Goal: Transaction & Acquisition: Purchase product/service

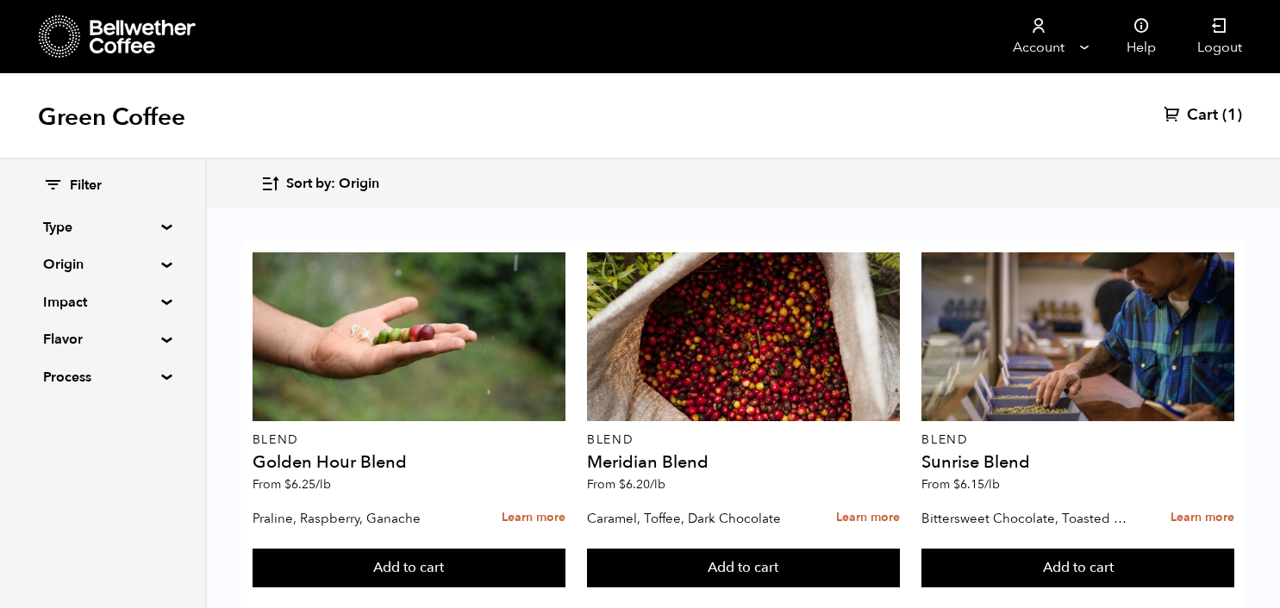
click at [159, 258] on div "Filter Type Blend Single Origin Decaf Seasonal Year Round Origin Blend Brazil C…" at bounding box center [102, 282] width 205 height 246
click at [162, 261] on summary "Origin" at bounding box center [102, 264] width 119 height 21
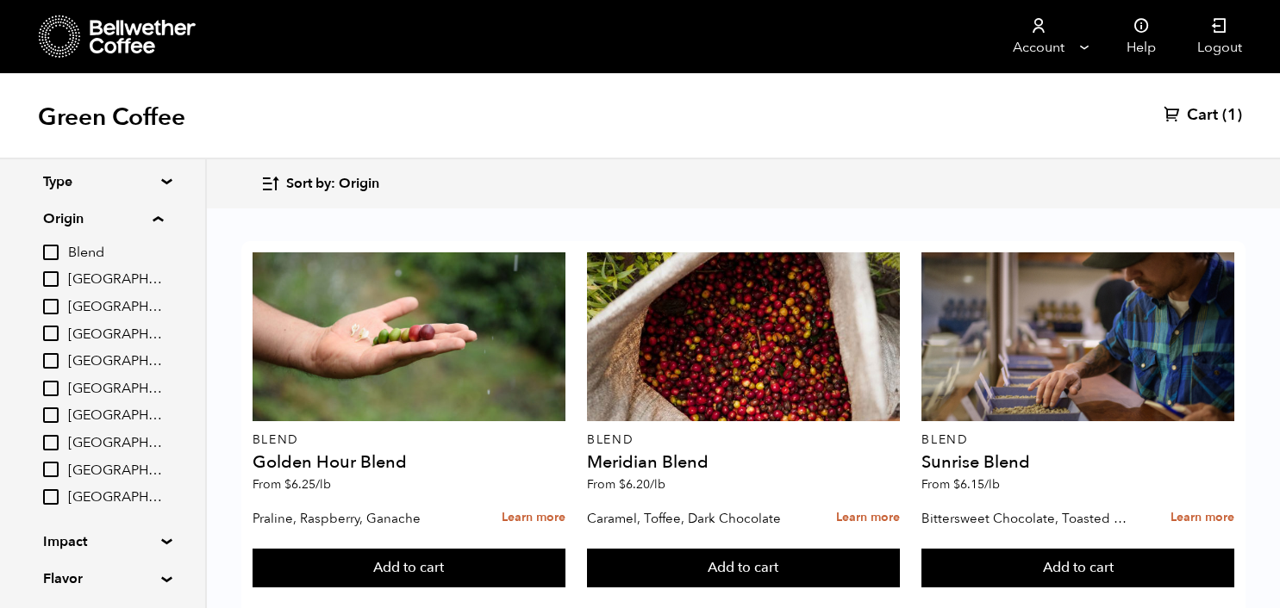
scroll to position [68, 0]
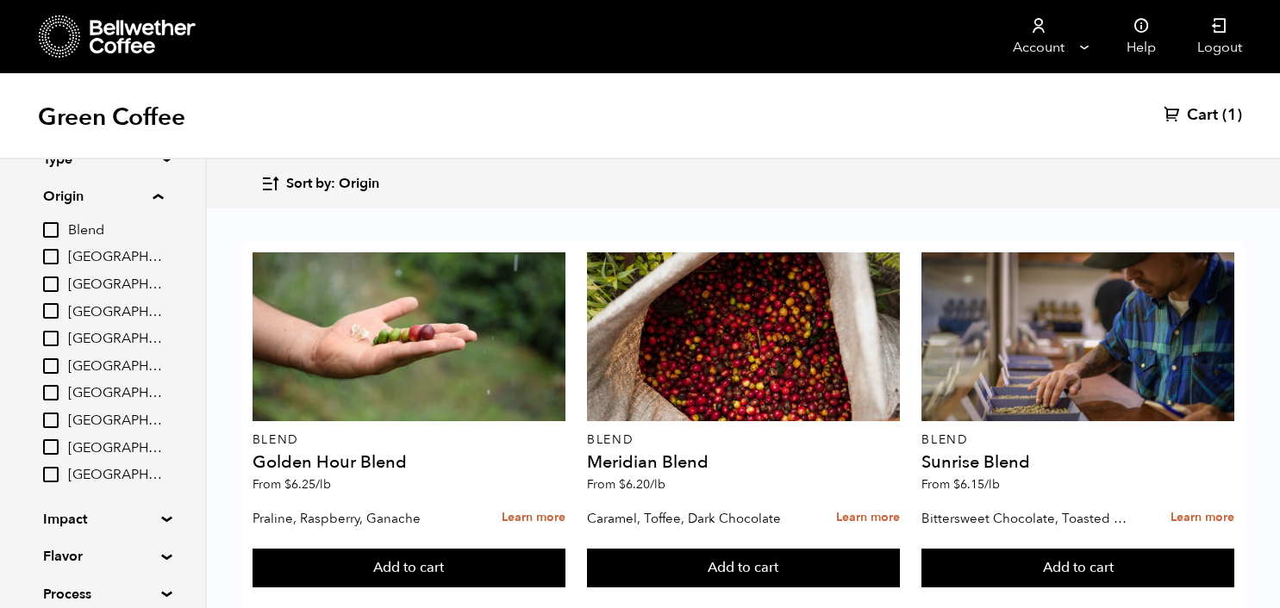
click at [56, 346] on input "[GEOGRAPHIC_DATA]" at bounding box center [51, 339] width 16 height 16
checkbox input "true"
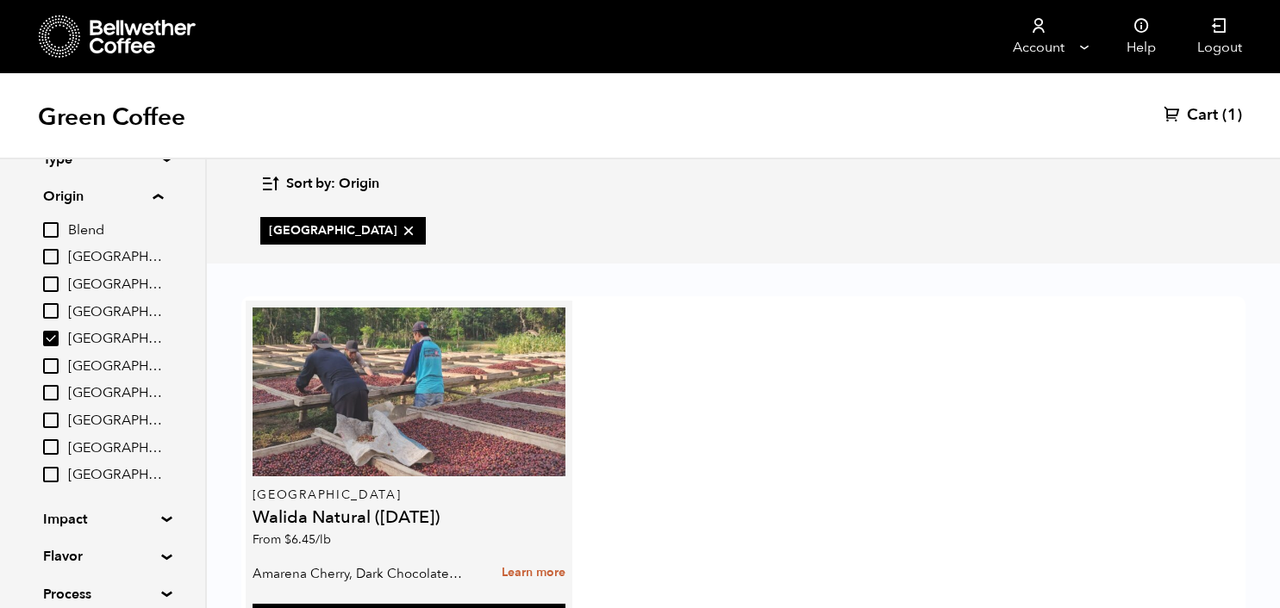
scroll to position [89, 0]
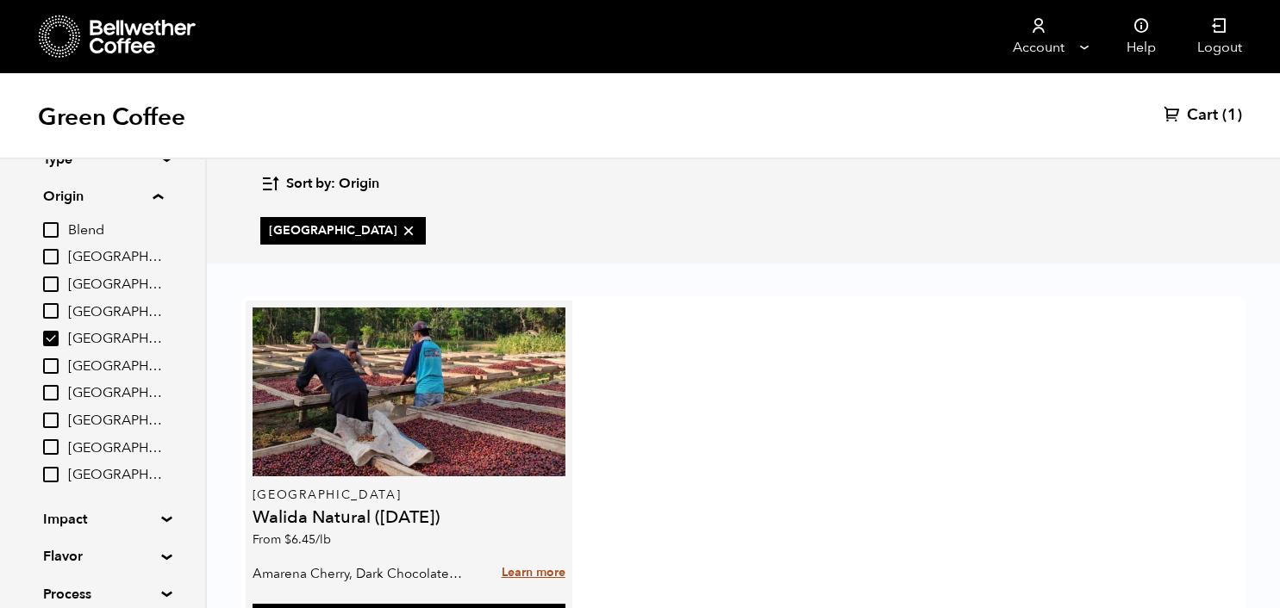
click at [521, 555] on link "Learn more" at bounding box center [534, 573] width 64 height 37
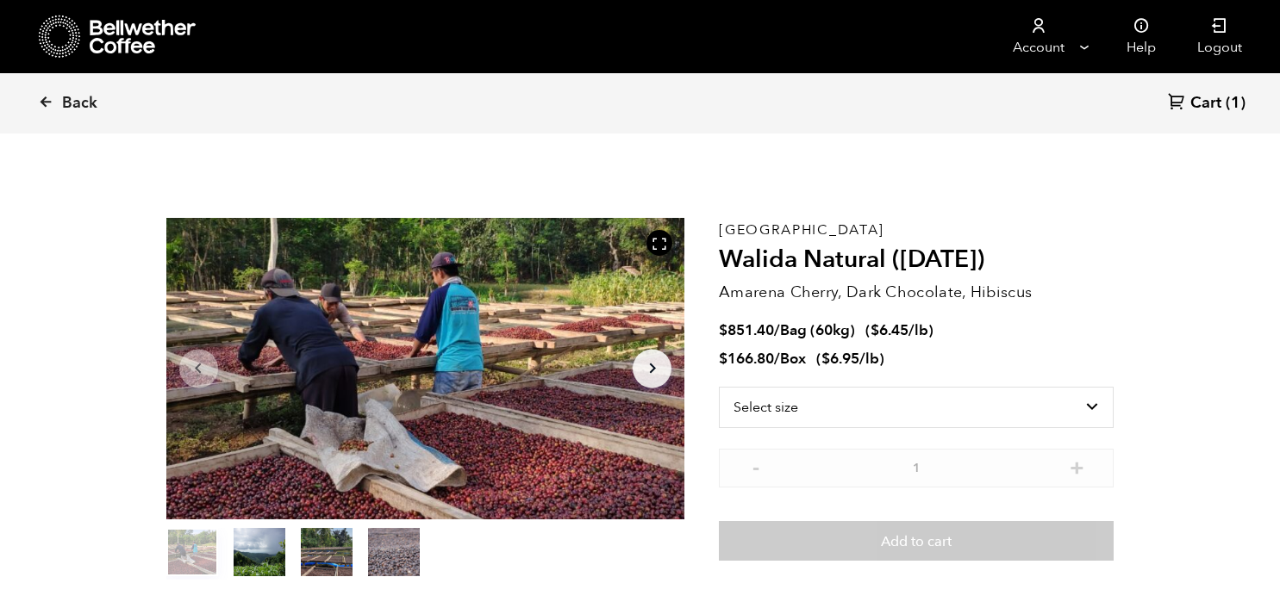
scroll to position [750, 918]
click at [746, 402] on select "Select size Bag (60kg) (132 lbs) Box (24 lbs)" at bounding box center [916, 407] width 395 height 41
select select "box"
click at [719, 387] on select "Select size Bag (60kg) (132 lbs) Box (24 lbs)" at bounding box center [916, 407] width 395 height 41
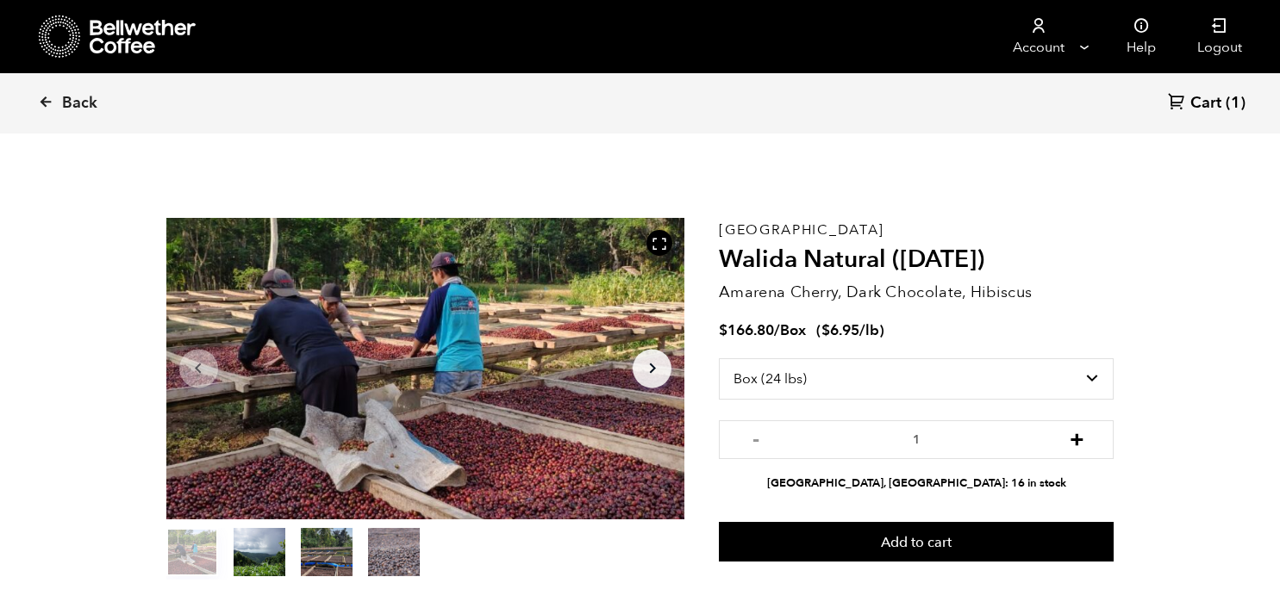
click at [1084, 443] on button "+" at bounding box center [1077, 437] width 22 height 17
type input "2"
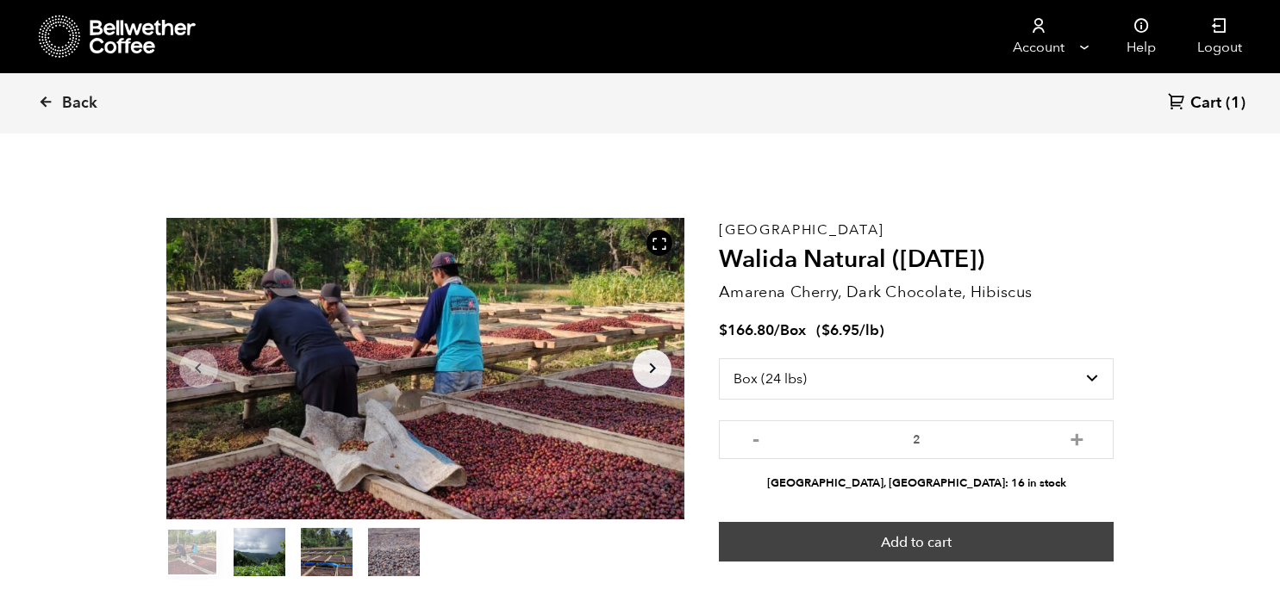
click at [974, 532] on button "Add to cart" at bounding box center [916, 542] width 395 height 40
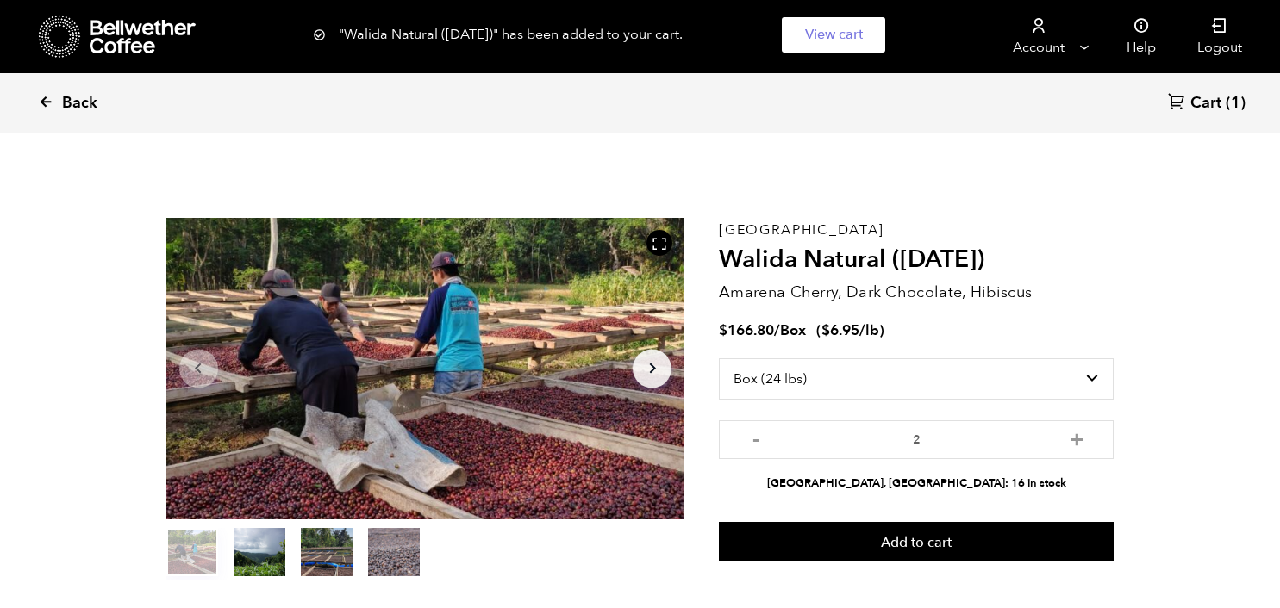
click at [76, 107] on span "Back" at bounding box center [79, 103] width 35 height 21
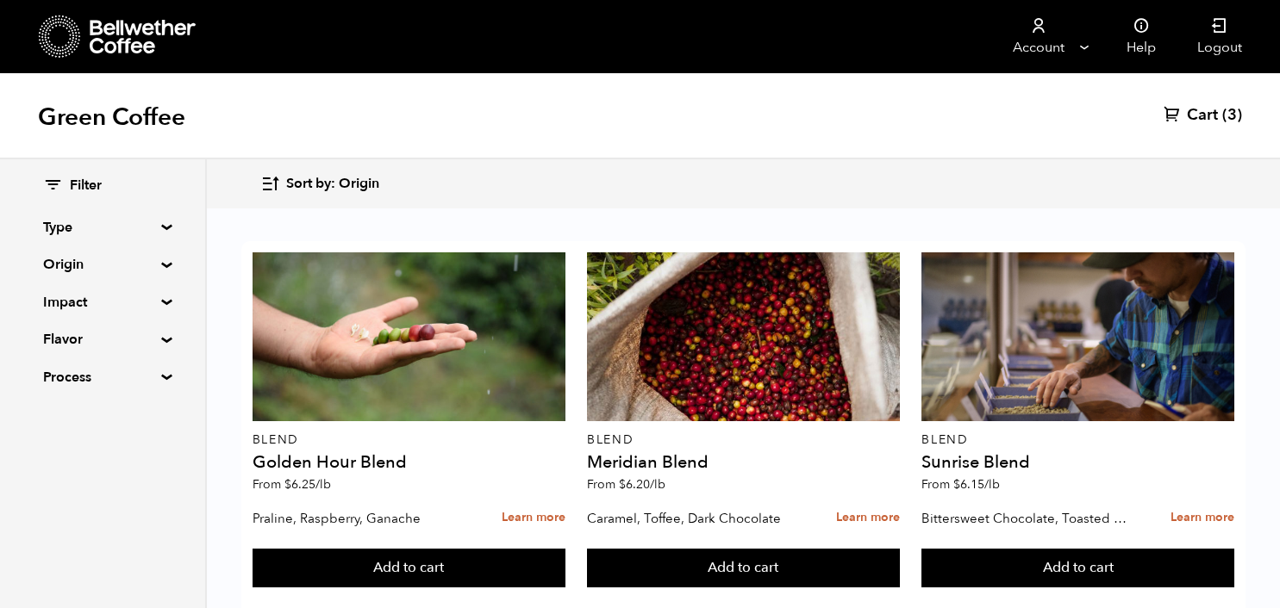
click at [162, 261] on summary "Origin" at bounding box center [102, 264] width 119 height 21
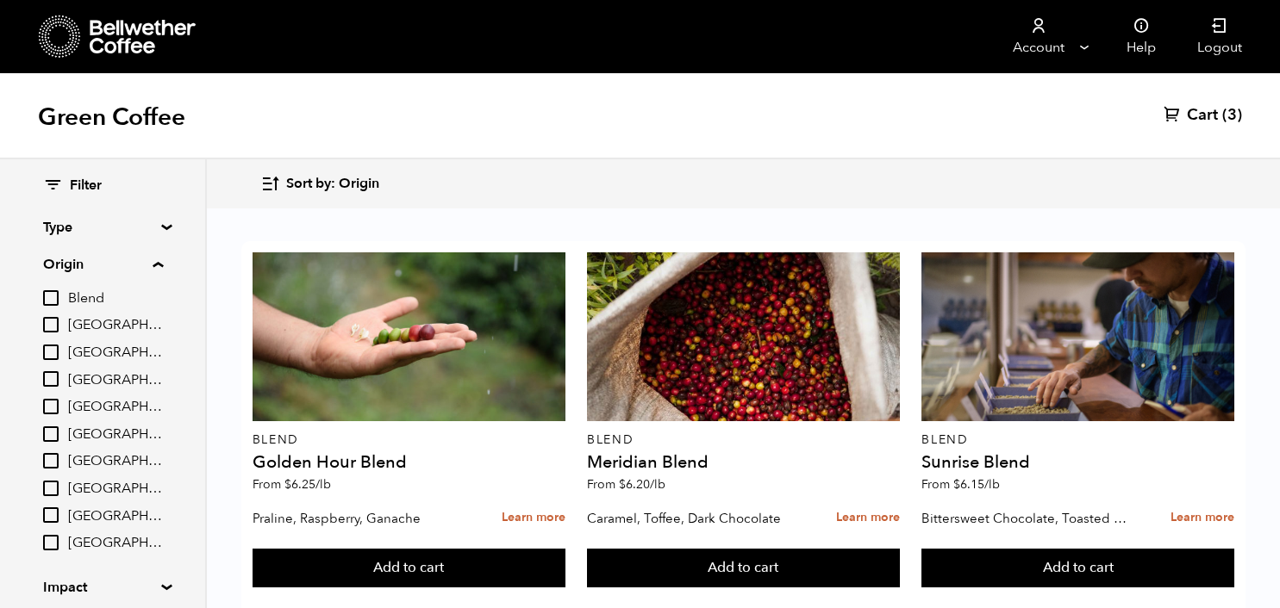
click at [62, 515] on label "[GEOGRAPHIC_DATA]" at bounding box center [103, 516] width 120 height 21
click at [0, 0] on input "[GEOGRAPHIC_DATA]" at bounding box center [0, 0] width 0 height 0
checkbox input "true"
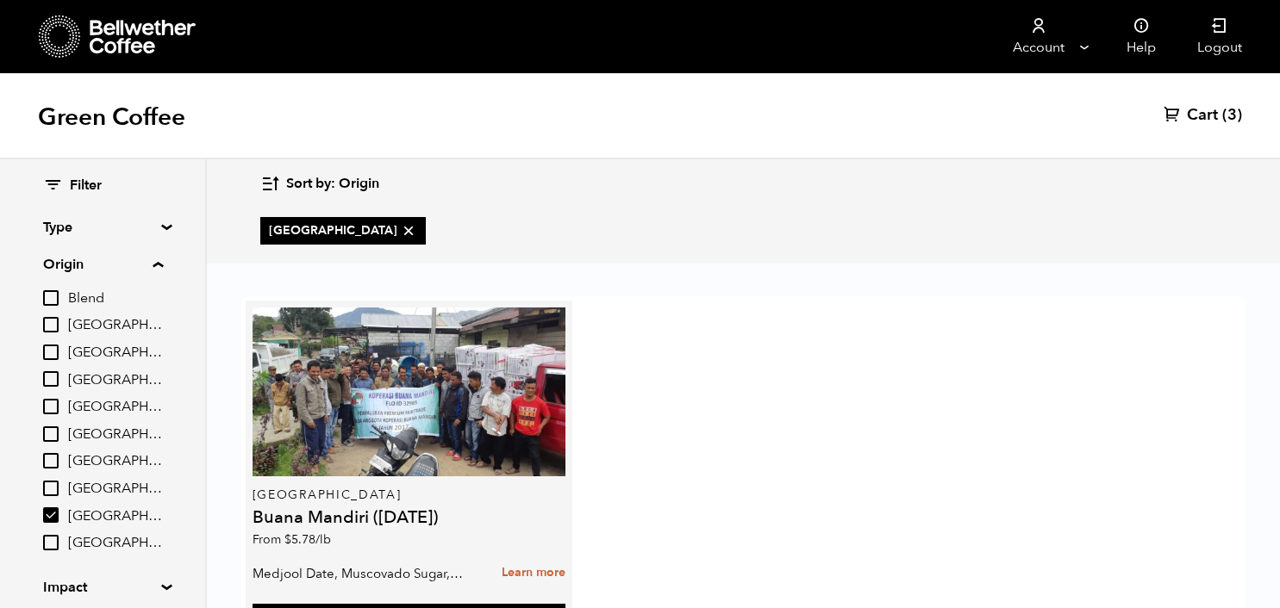
scroll to position [89, 0]
click at [505, 555] on link "Learn more" at bounding box center [534, 573] width 64 height 37
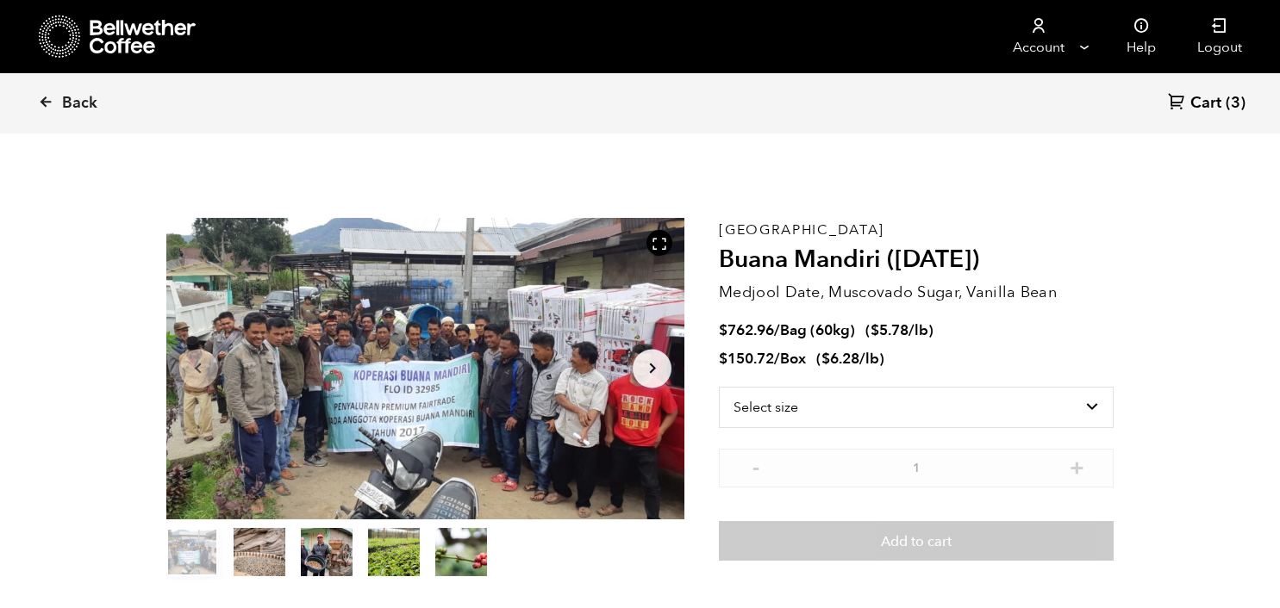
scroll to position [750, 918]
click at [659, 365] on icon "Arrow Right" at bounding box center [652, 369] width 21 height 21
click at [789, 412] on select "Select size Bag (60kg) (132 lbs) Box (24 lbs)" at bounding box center [916, 407] width 395 height 41
select select "box"
click at [719, 387] on select "Select size Bag (60kg) (132 lbs) Box (24 lbs)" at bounding box center [916, 407] width 395 height 41
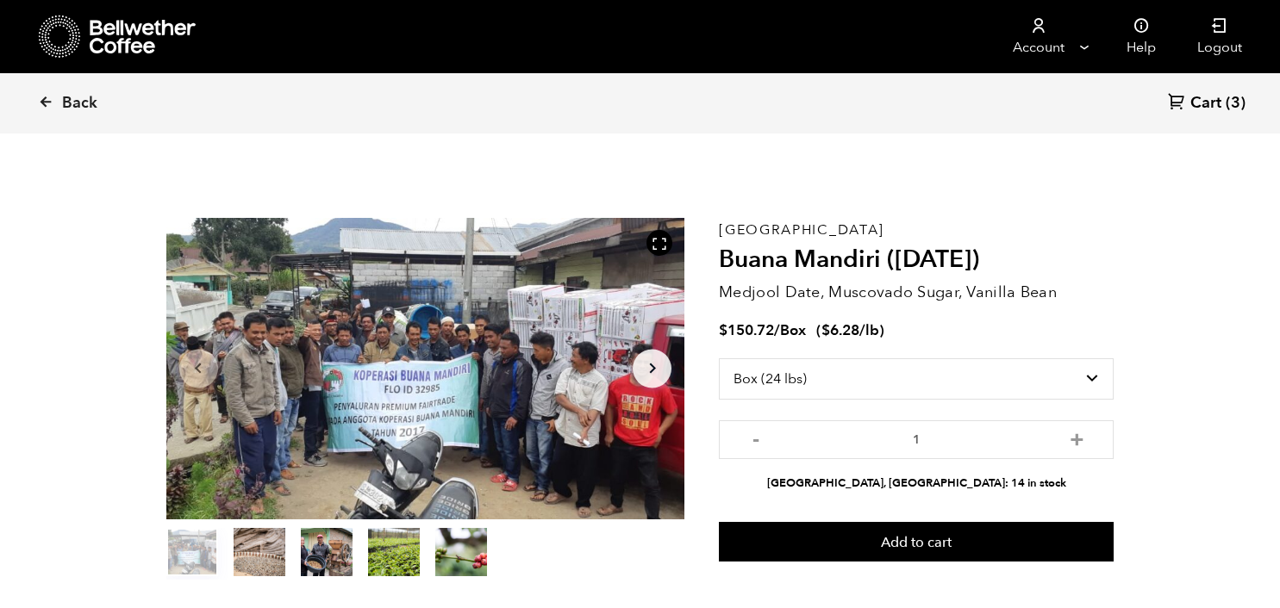
click at [250, 547] on button "item 1" at bounding box center [260, 556] width 52 height 48
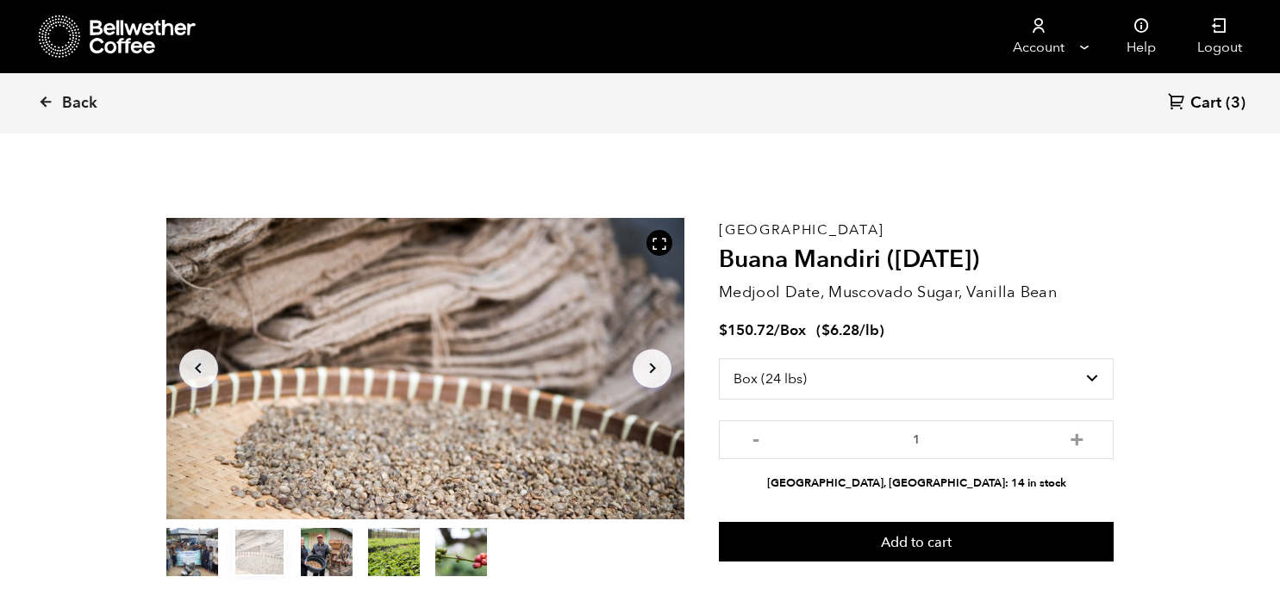
click at [296, 556] on ol "item 0 item 1 item 2 item 3 item 4" at bounding box center [326, 556] width 321 height 48
click at [341, 560] on button "item 2" at bounding box center [327, 556] width 52 height 48
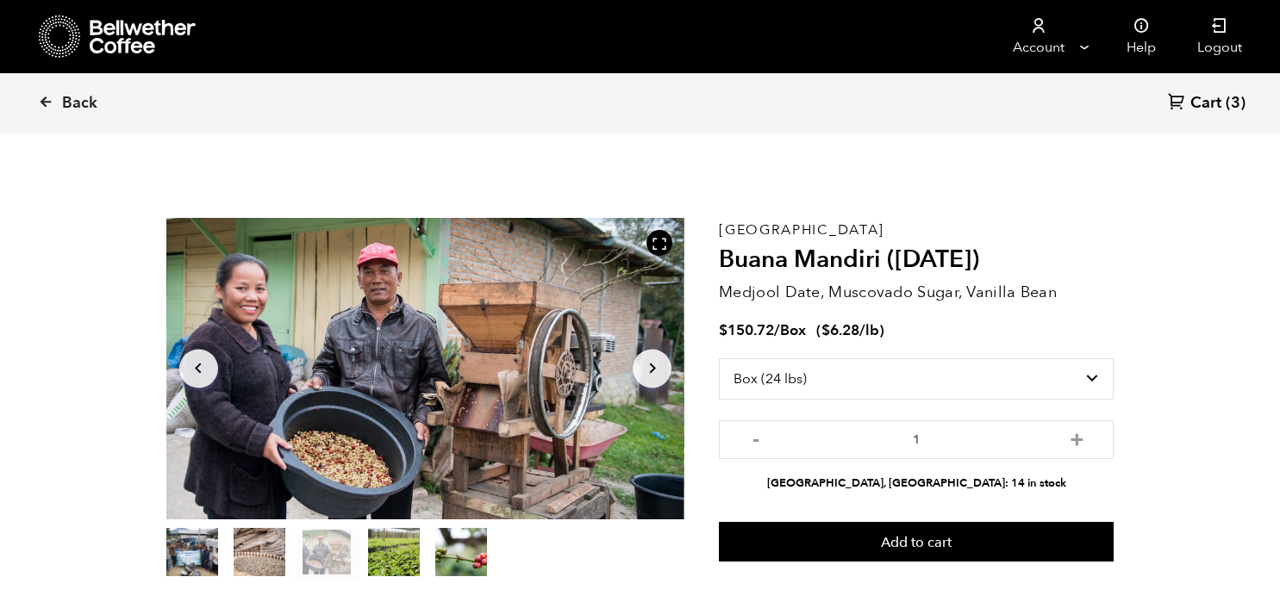
click at [383, 565] on button "item 3" at bounding box center [394, 556] width 52 height 48
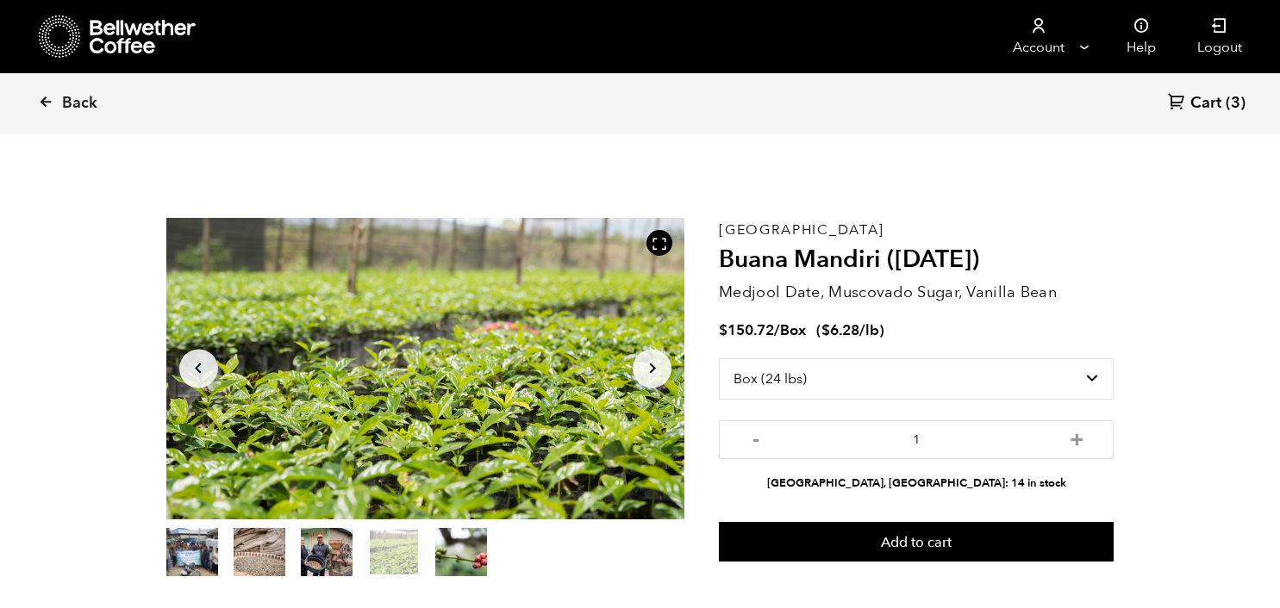
click at [424, 567] on ol "item 0 item 1 item 2 item 3 item 4" at bounding box center [326, 556] width 321 height 48
click at [451, 572] on button "item 4" at bounding box center [461, 556] width 52 height 48
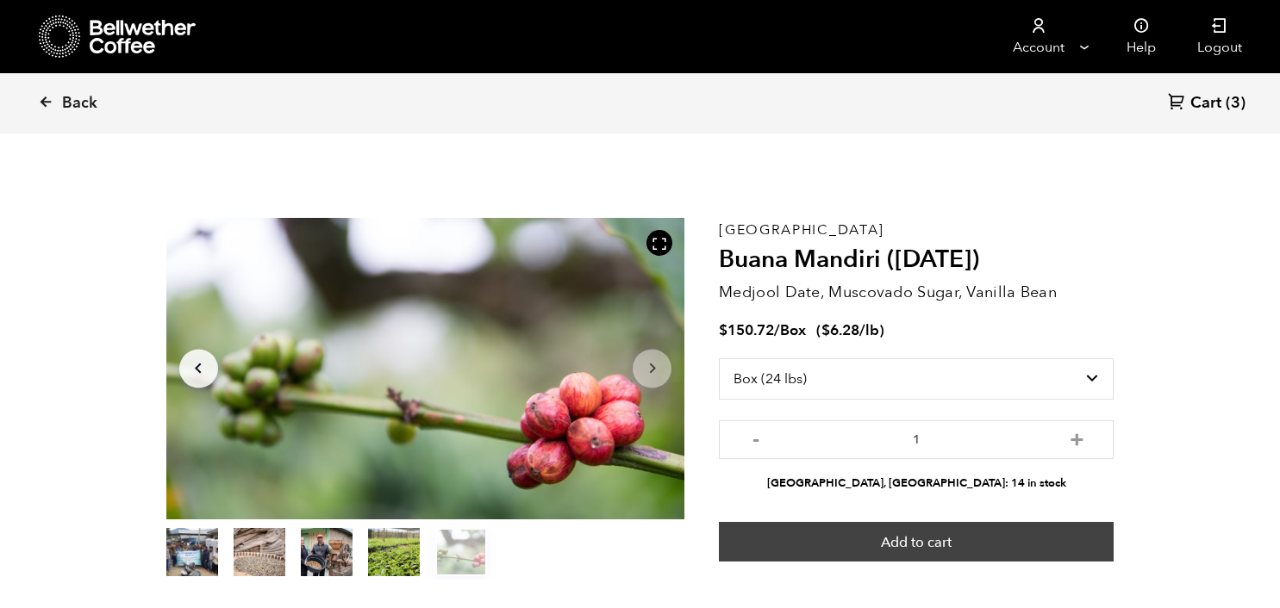
click at [924, 540] on button "Add to cart" at bounding box center [916, 542] width 395 height 40
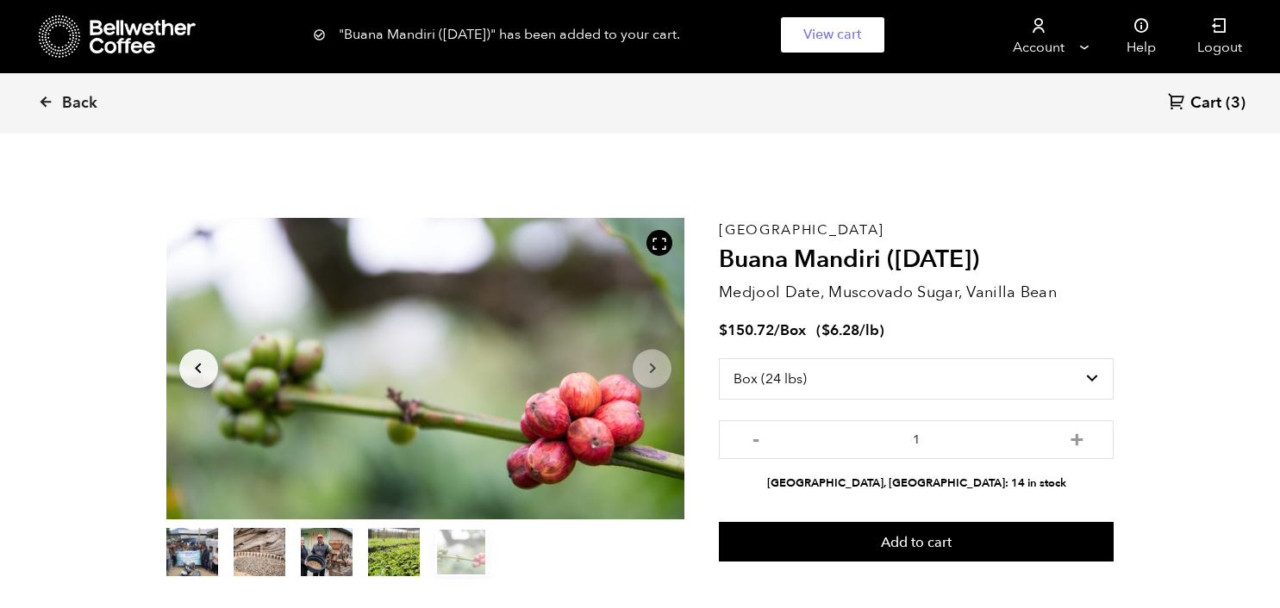
click at [1197, 99] on span "Cart" at bounding box center [1205, 103] width 31 height 21
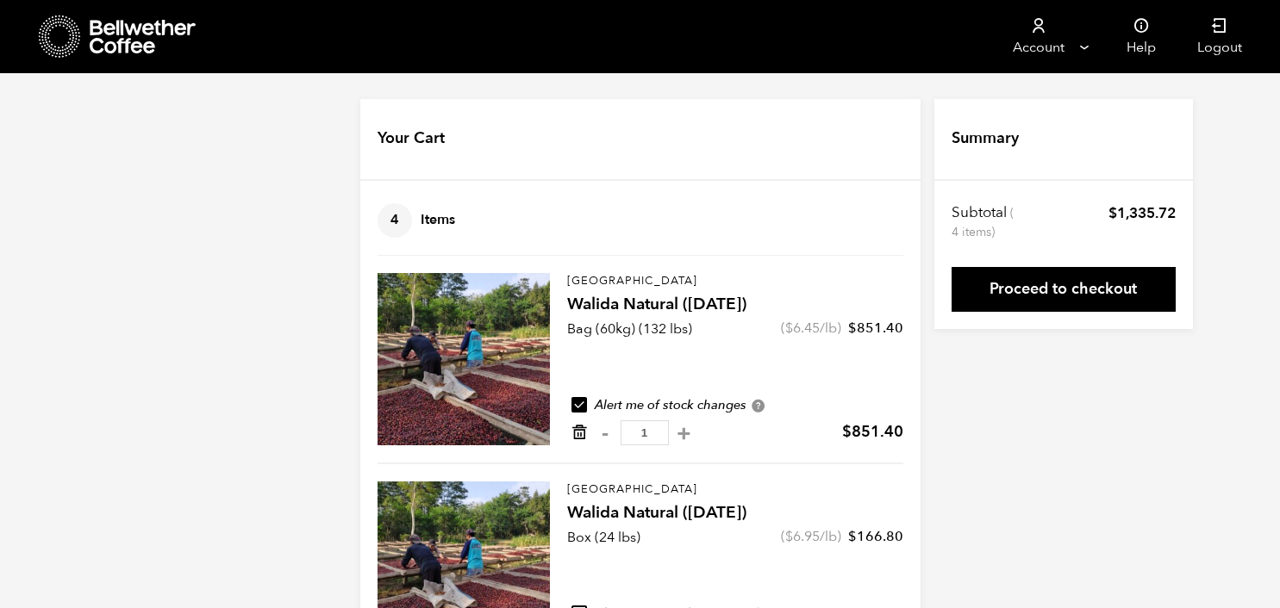
click at [584, 433] on icon "Remove from cart" at bounding box center [579, 432] width 17 height 17
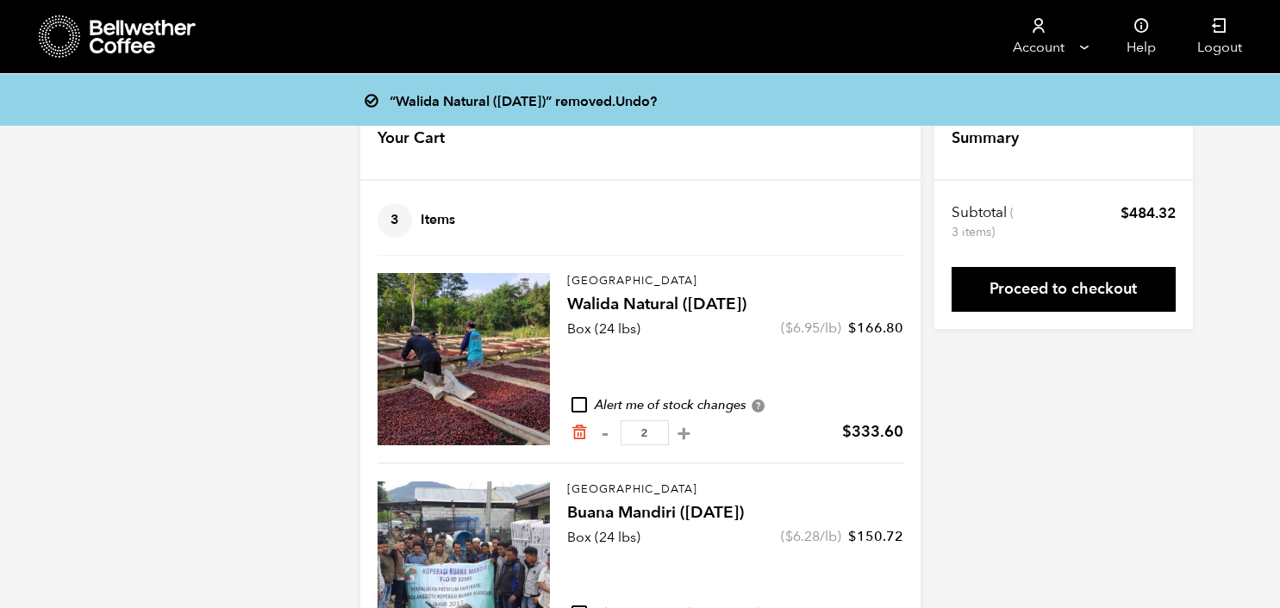
click at [584, 407] on input "checkbox" at bounding box center [579, 405] width 16 height 16
checkbox input "true"
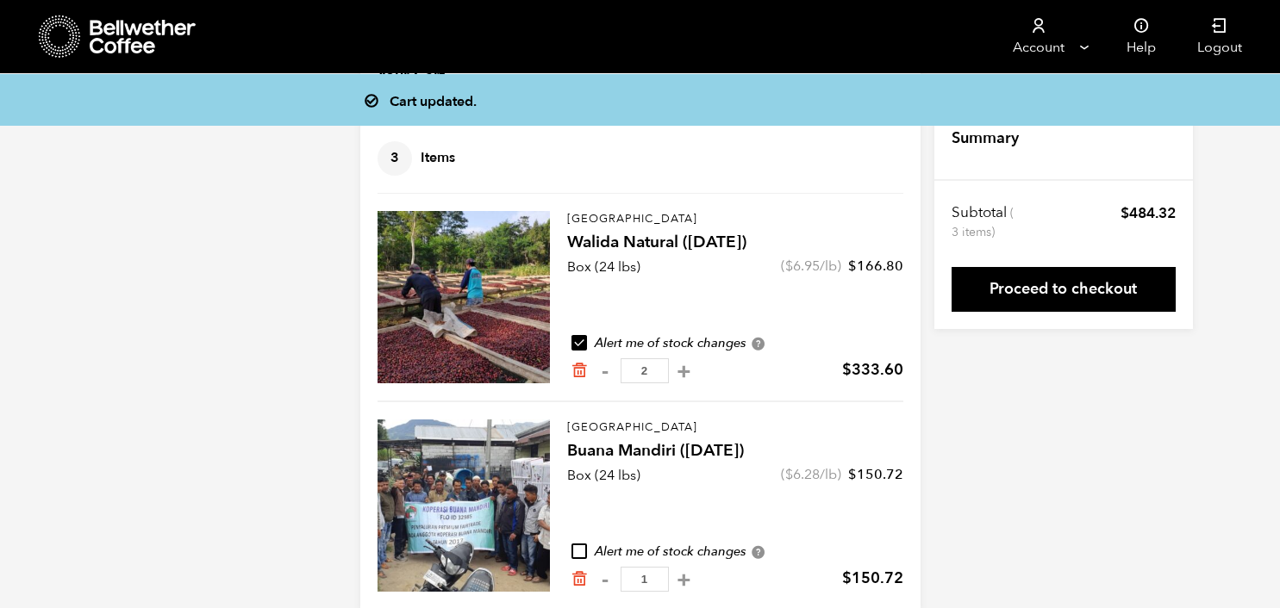
scroll to position [90, 0]
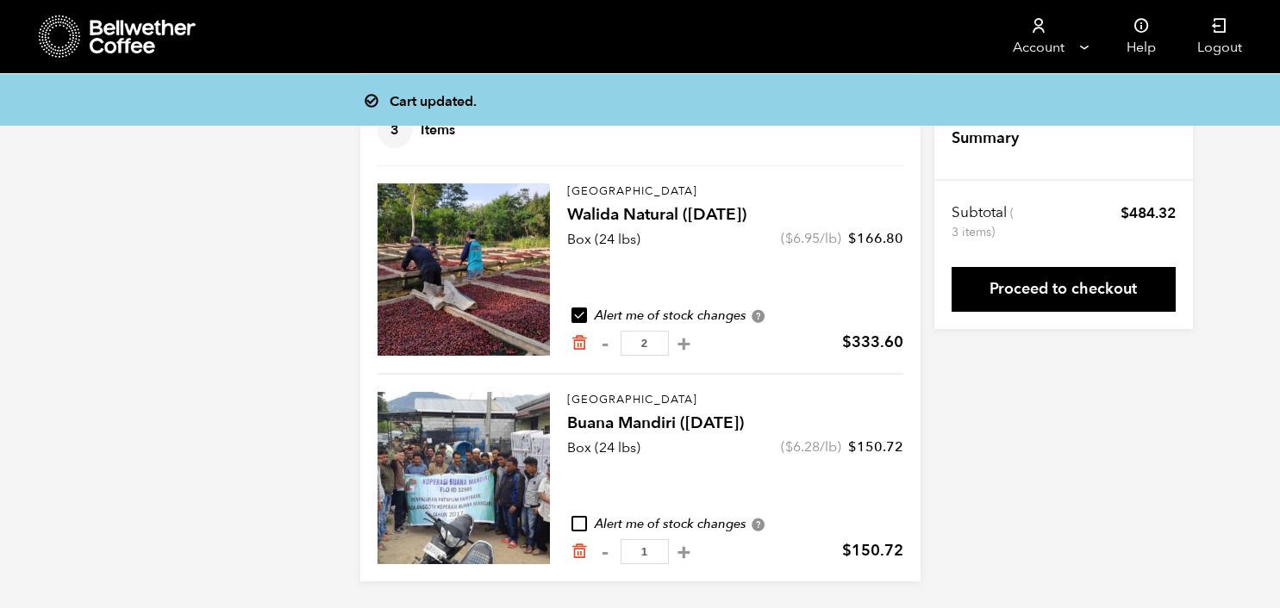
click at [584, 522] on input "checkbox" at bounding box center [579, 524] width 16 height 16
checkbox input "true"
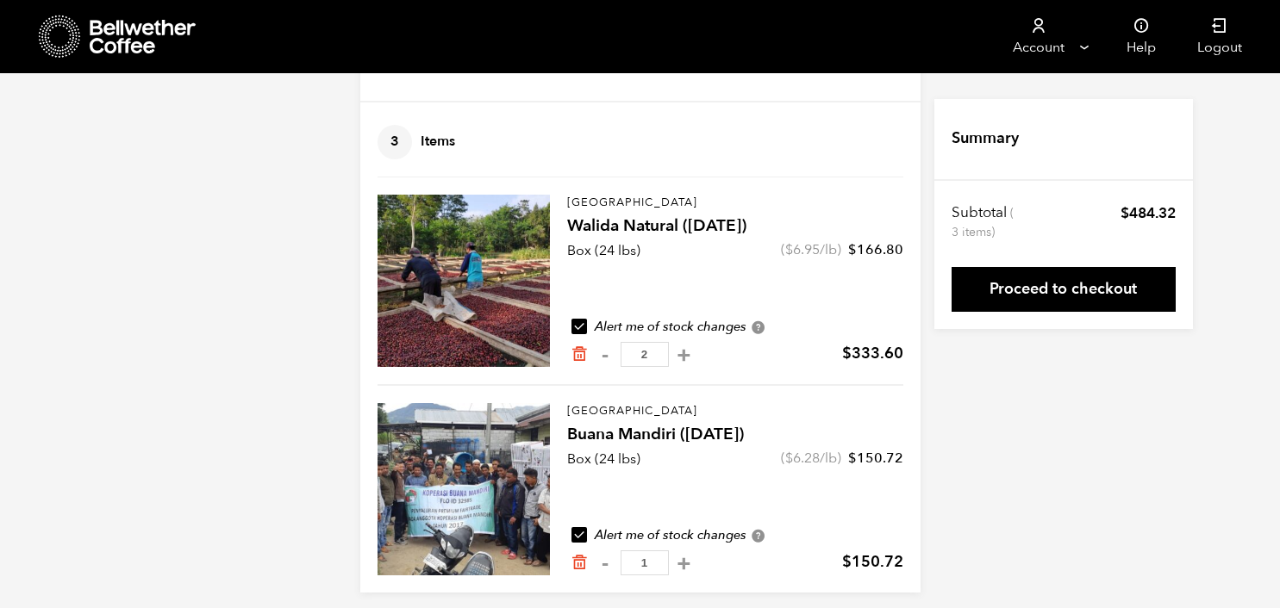
scroll to position [78, 0]
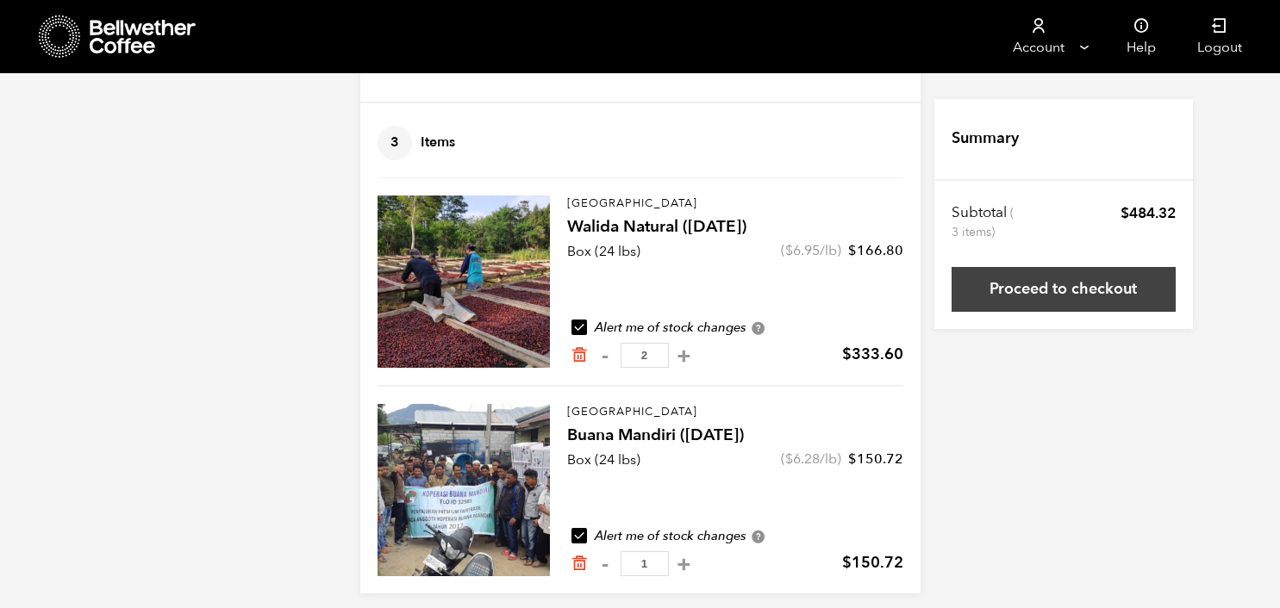
click at [1061, 289] on link "Proceed to checkout" at bounding box center [1063, 289] width 224 height 45
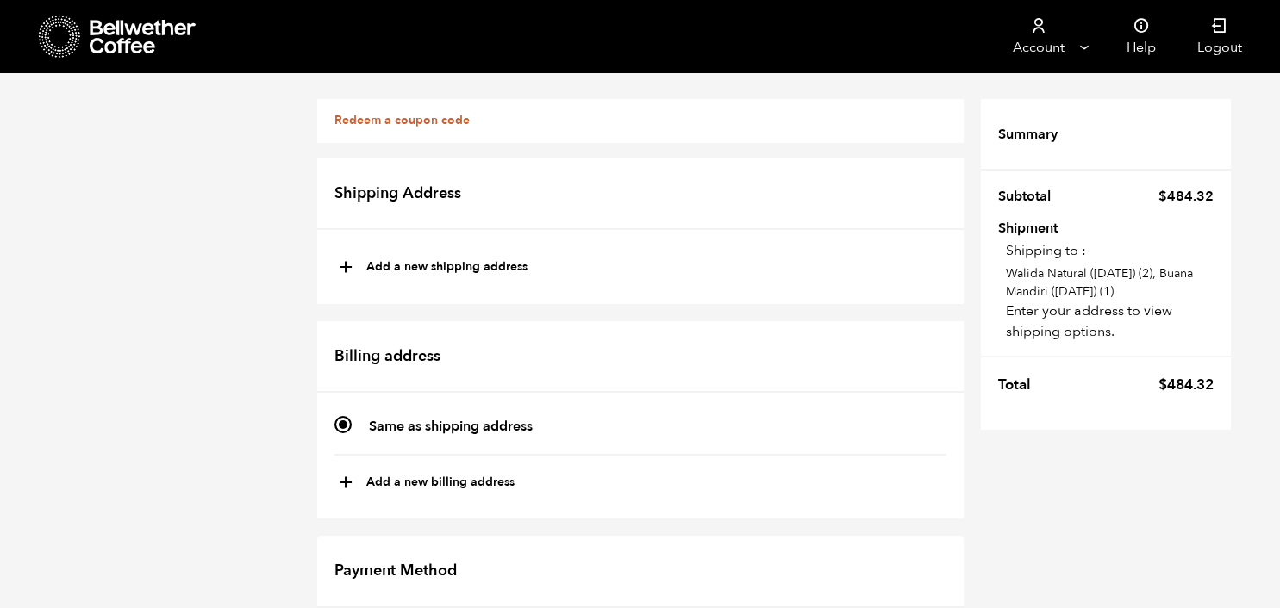
click at [423, 259] on button "+ Add a new shipping address" at bounding box center [433, 267] width 189 height 29
type input "New address"
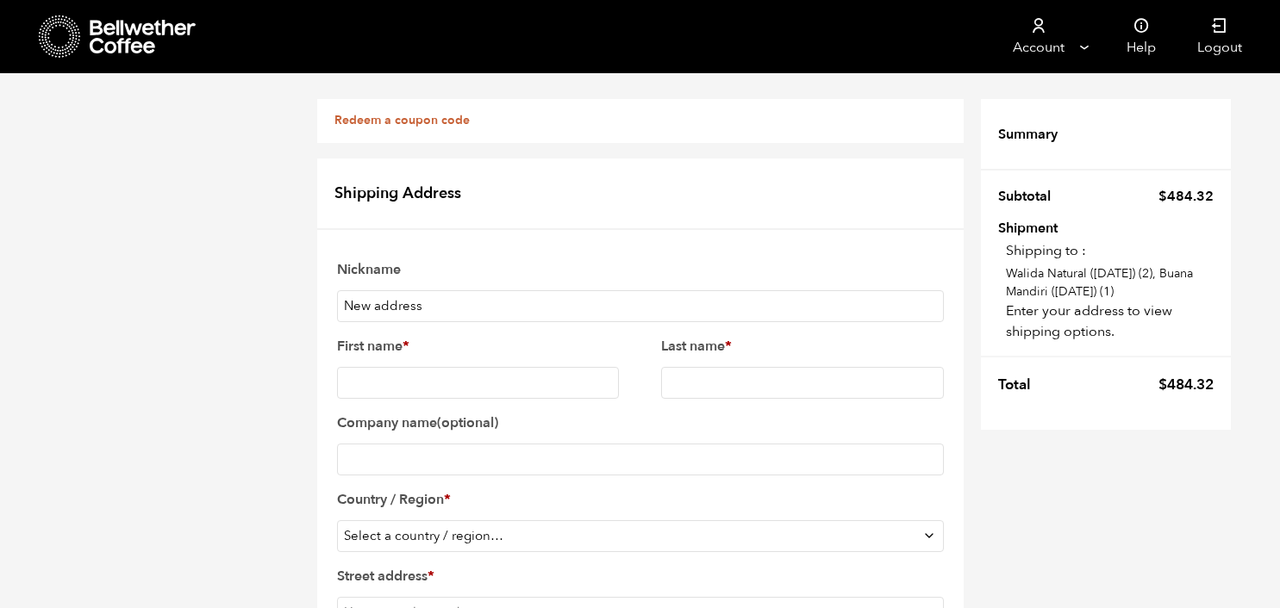
click at [490, 303] on input "New address" at bounding box center [640, 306] width 607 height 32
type input "N"
type input "KOPANI"
click at [415, 395] on input "First name *" at bounding box center [478, 383] width 283 height 32
type input "Lily"
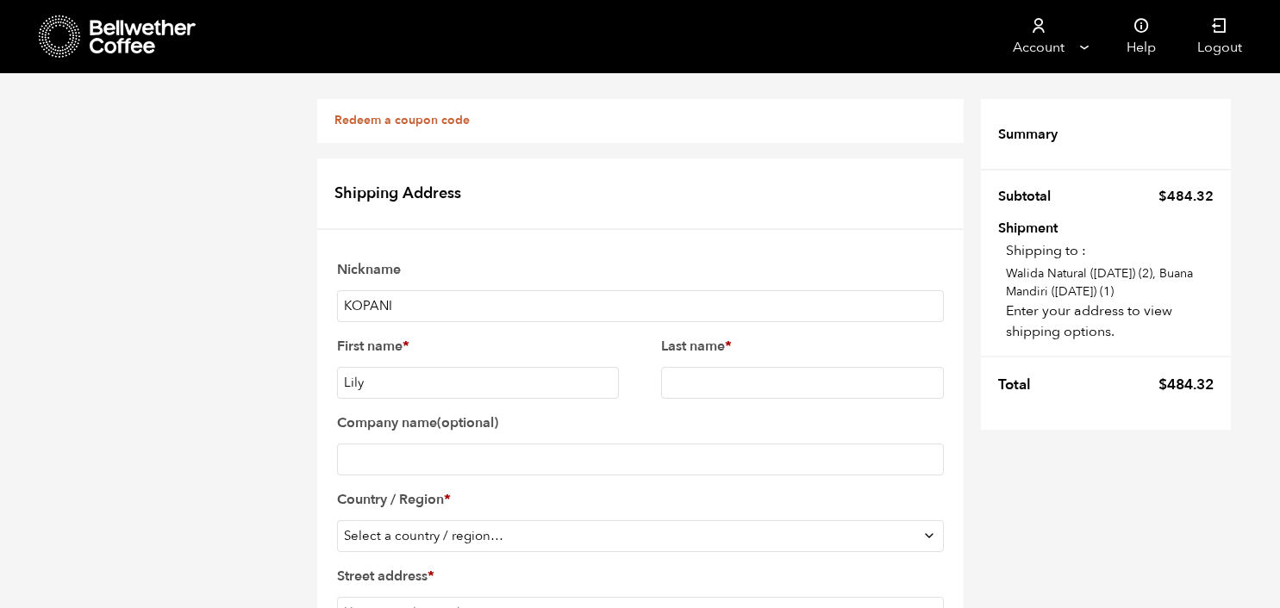
click at [678, 378] on input "Last name *" at bounding box center [802, 383] width 283 height 32
type input "[PERSON_NAME]"
click at [518, 467] on input "Company name (optional)" at bounding box center [640, 460] width 607 height 32
type input "Kopani"
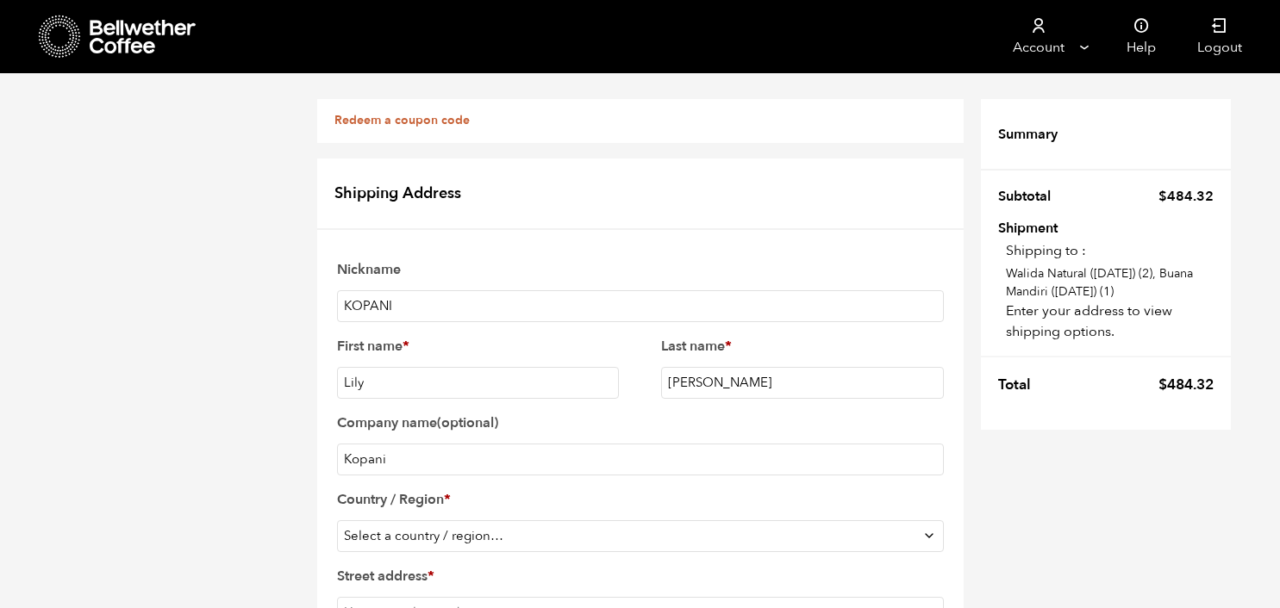
click at [546, 521] on select "Select a country / region… [GEOGRAPHIC_DATA] [GEOGRAPHIC_DATA] [GEOGRAPHIC_DATA…" at bounding box center [640, 537] width 607 height 32
select select "US"
click at [337, 521] on select "Select a country / region… [GEOGRAPHIC_DATA] [GEOGRAPHIC_DATA] [GEOGRAPHIC_DATA…" at bounding box center [640, 537] width 607 height 32
click at [440, 596] on input "Street address *" at bounding box center [640, 612] width 607 height 32
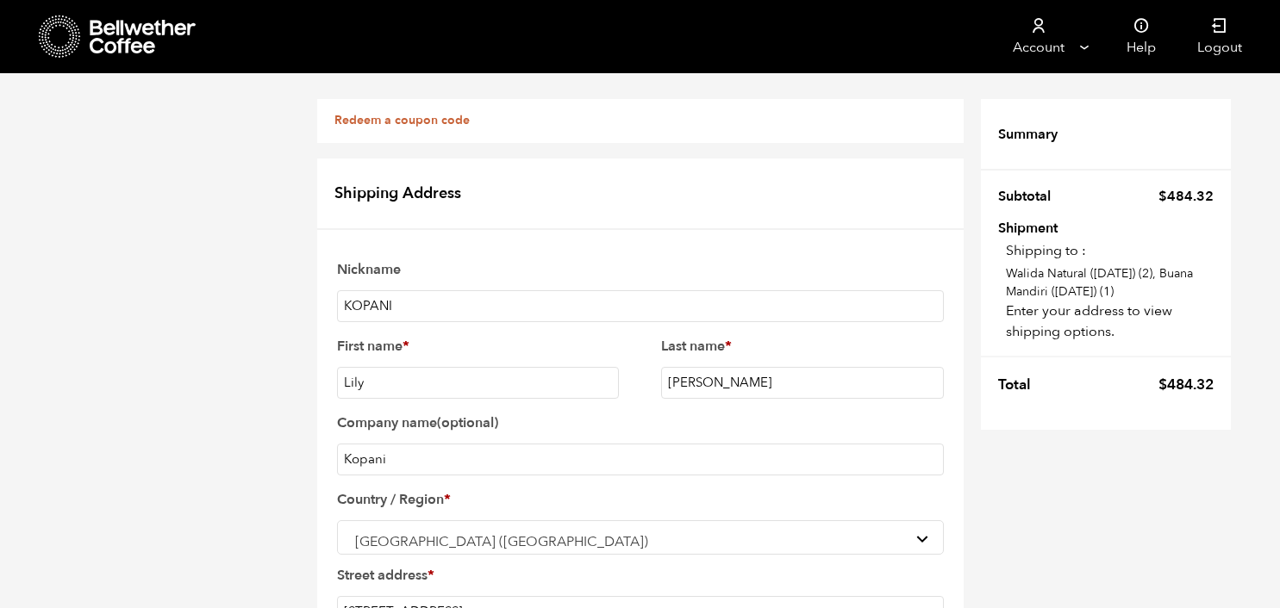
type input "[STREET_ADDRESS]"
type input "R2"
type input "[GEOGRAPHIC_DATA]"
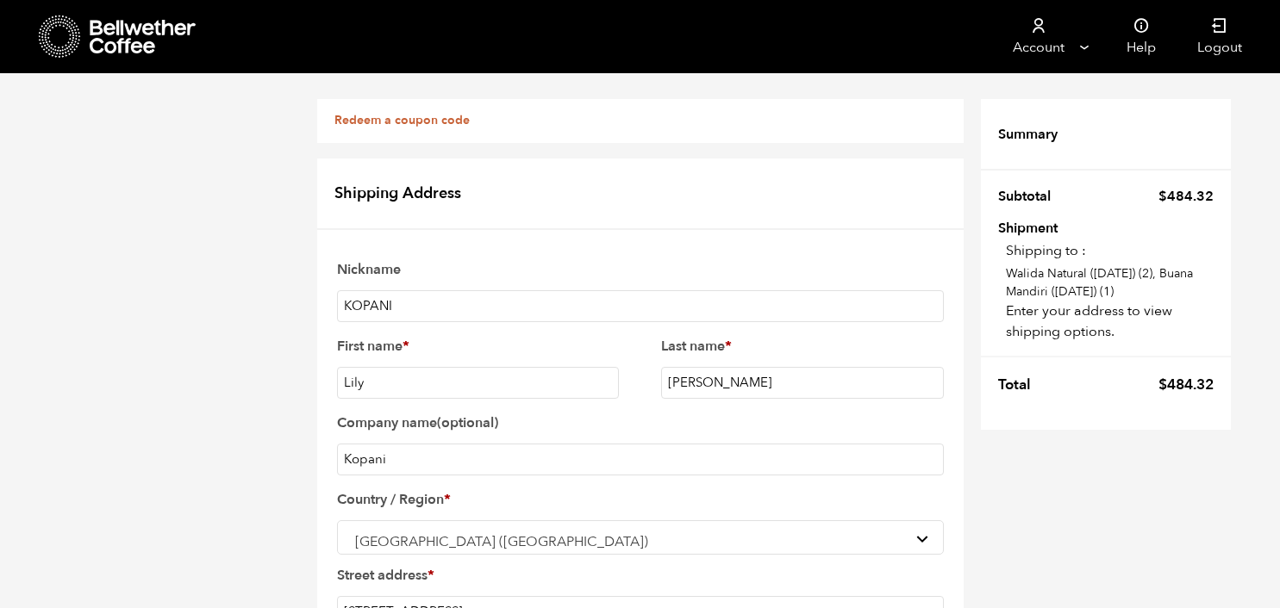
type input "R2, [GEOGRAPHIC_DATA]"
type input "NY"
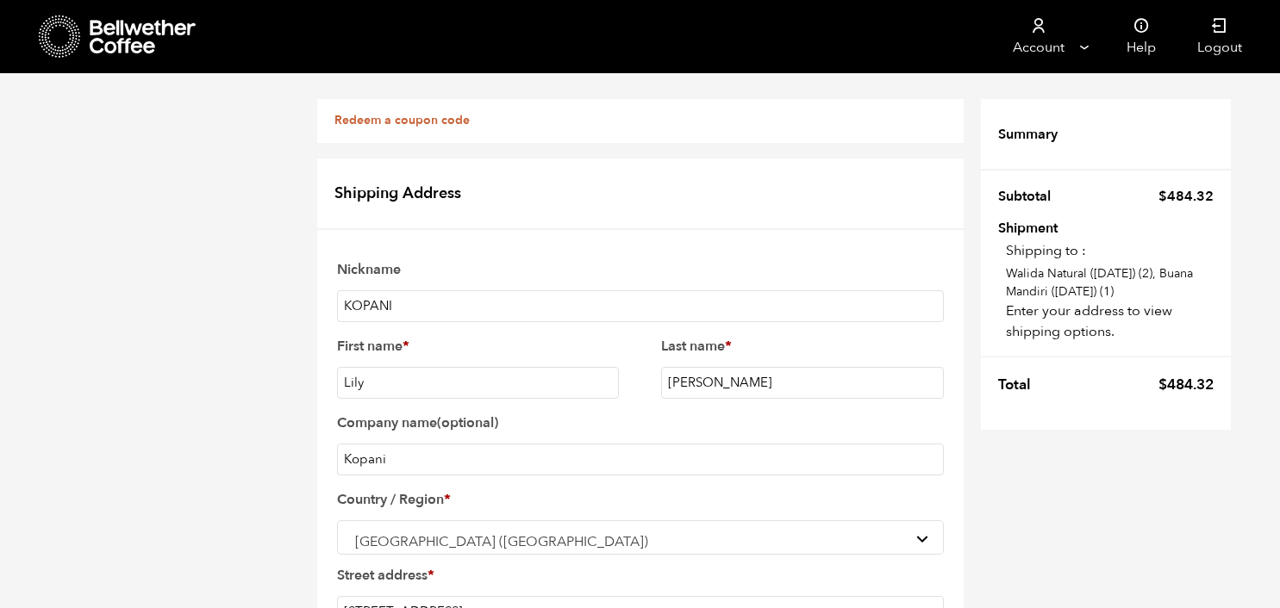
select select "NY"
type input "14609"
type input "5857667411"
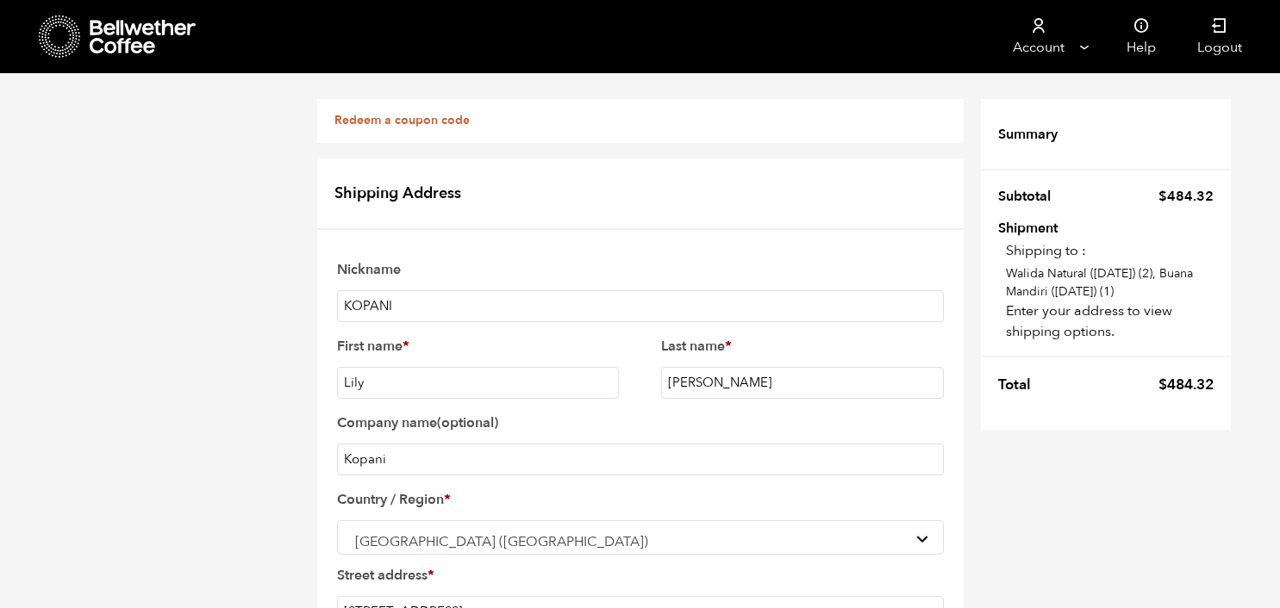
type input "[EMAIL_ADDRESS][DOMAIN_NAME]"
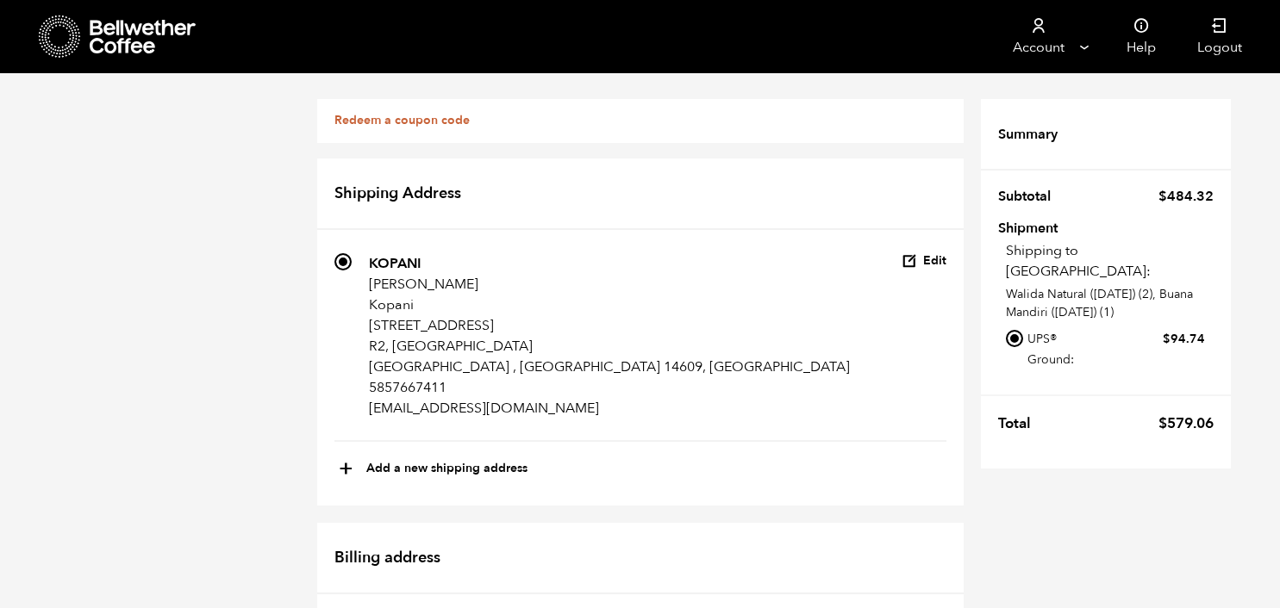
scroll to position [0, 0]
click at [415, 115] on link "Redeem a coupon code" at bounding box center [401, 120] width 135 height 16
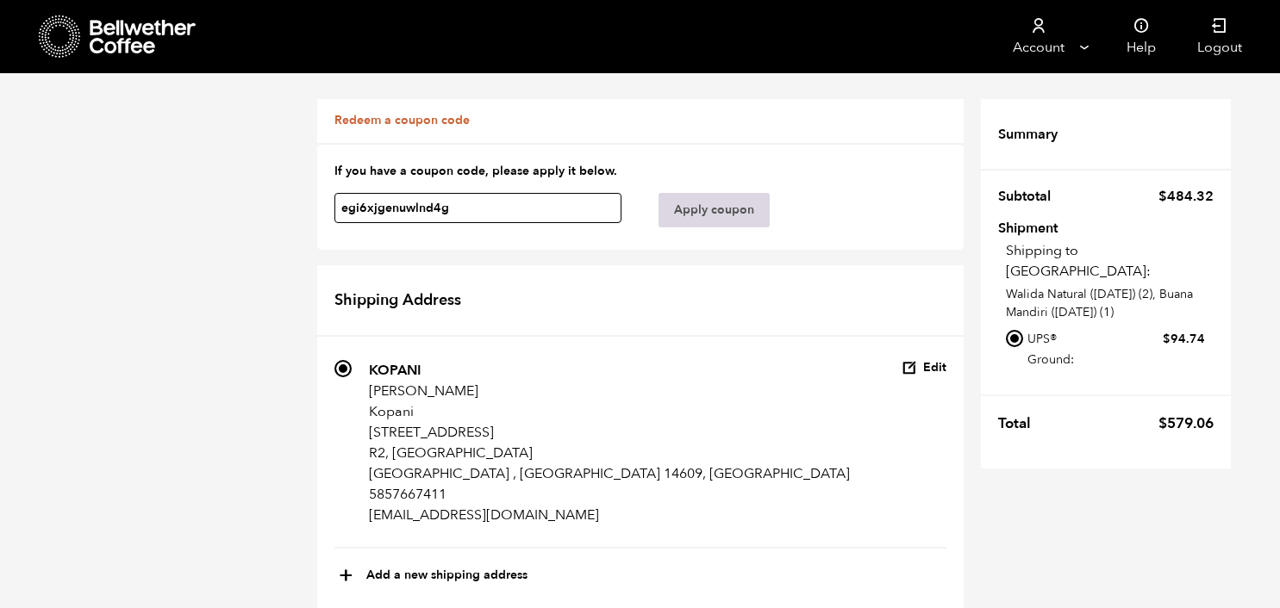
type input "egi6xjgenuwlnd4g"
click at [705, 220] on button "Apply coupon" at bounding box center [713, 210] width 111 height 34
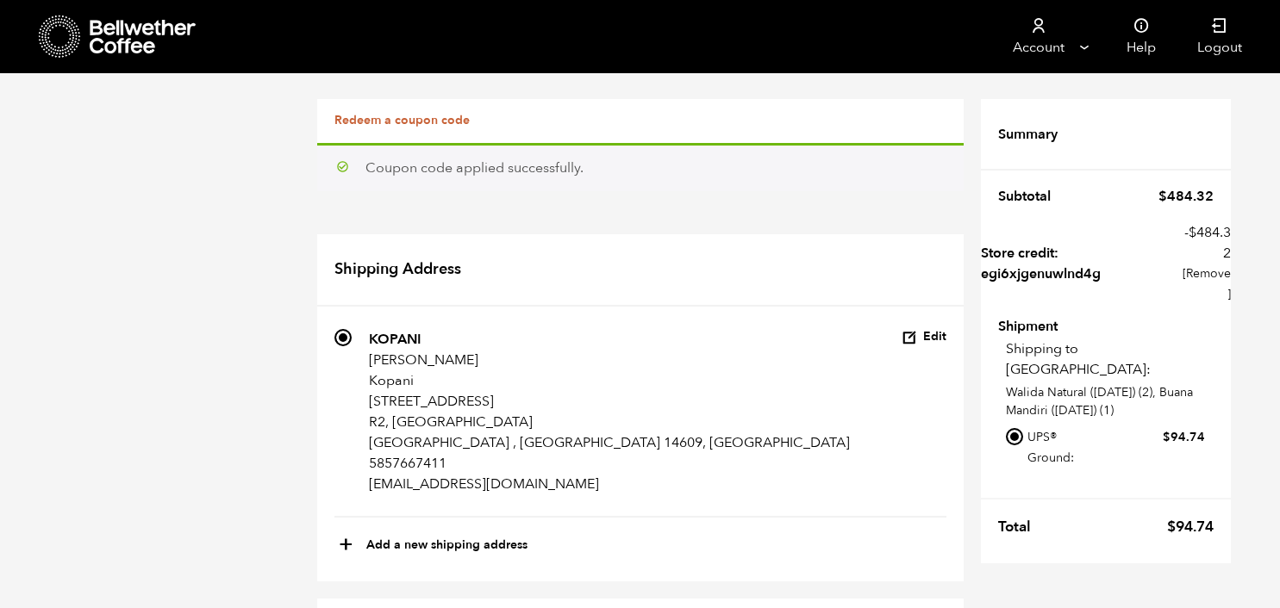
scroll to position [707, 0]
checkbox input "true"
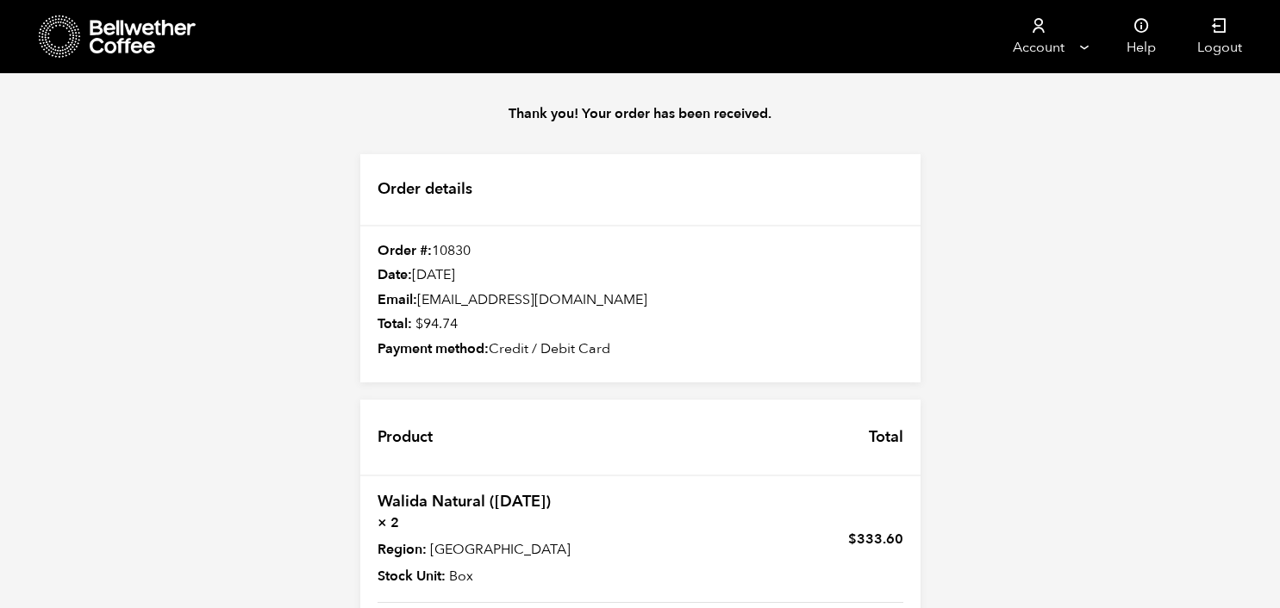
scroll to position [382, 0]
